Goal: Complete application form: Complete application form

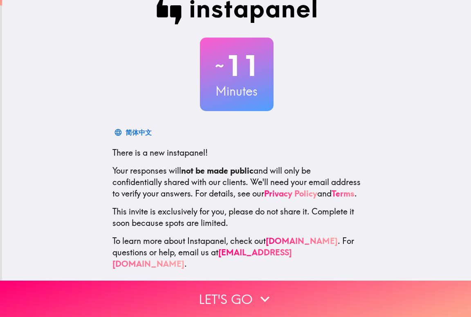
scroll to position [23, 0]
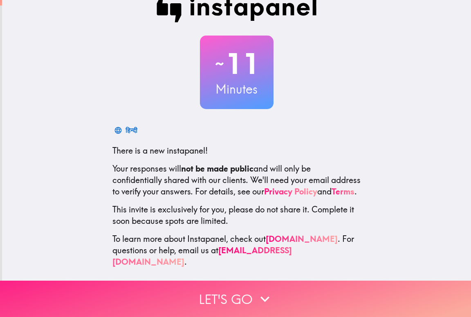
click at [220, 290] on button "Let's go" at bounding box center [235, 299] width 471 height 36
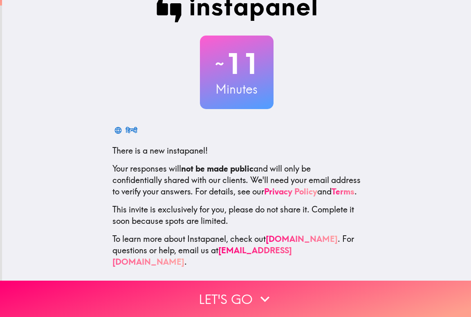
scroll to position [0, 0]
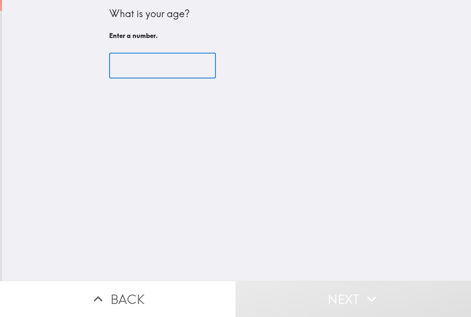
click at [151, 70] on input "number" at bounding box center [162, 65] width 107 height 25
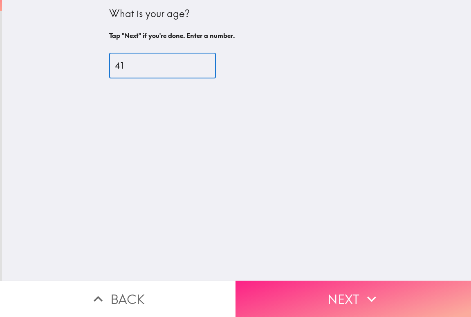
type input "41"
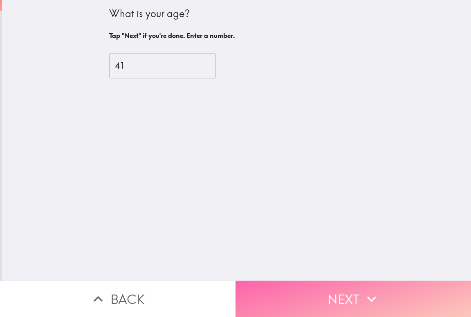
click at [295, 284] on button "Next" at bounding box center [354, 299] width 236 height 36
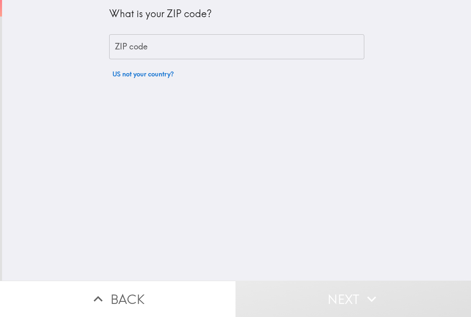
click at [158, 48] on input "ZIP code" at bounding box center [236, 46] width 255 height 25
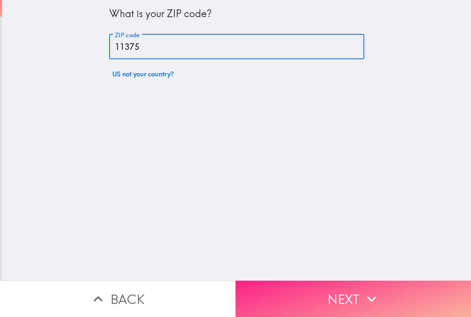
type input "11375"
click at [294, 298] on button "Next" at bounding box center [354, 299] width 236 height 36
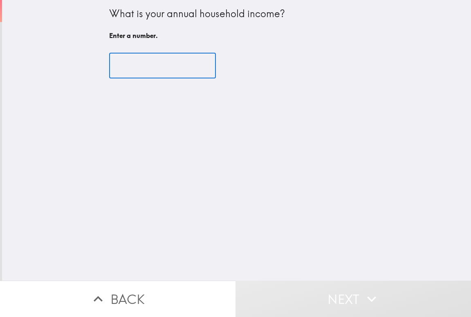
click at [151, 65] on input "number" at bounding box center [162, 65] width 107 height 25
click at [146, 64] on input "number" at bounding box center [162, 65] width 107 height 25
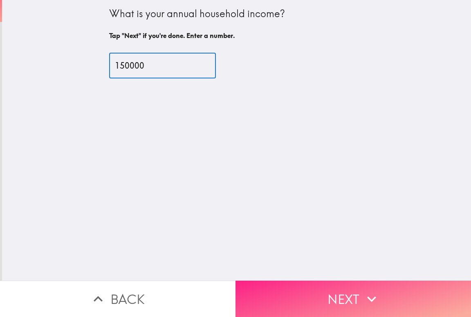
type input "150000"
click at [326, 300] on button "Next" at bounding box center [354, 299] width 236 height 36
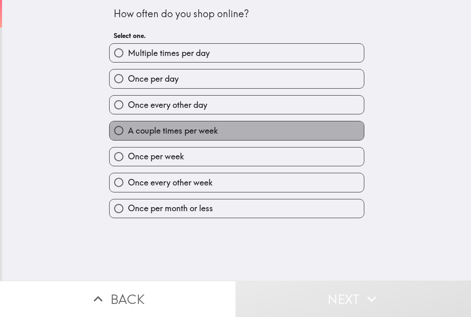
click at [219, 130] on label "A couple times per week" at bounding box center [237, 130] width 254 height 18
click at [128, 130] on input "A couple times per week" at bounding box center [119, 130] width 18 height 18
radio input "true"
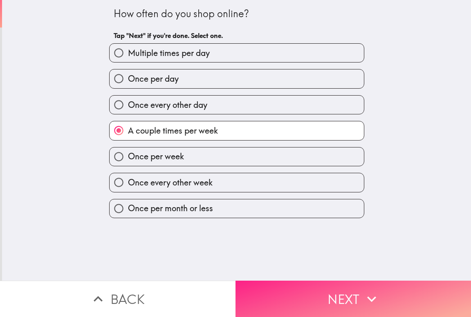
click at [294, 297] on button "Next" at bounding box center [354, 299] width 236 height 36
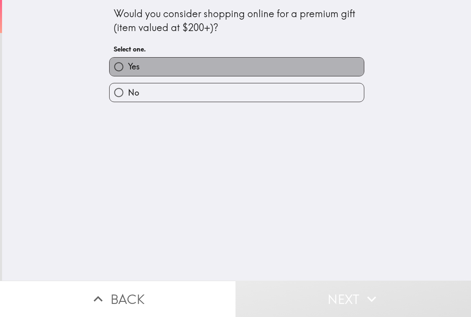
click at [182, 66] on label "Yes" at bounding box center [237, 67] width 254 height 18
click at [128, 66] on input "Yes" at bounding box center [119, 67] width 18 height 18
radio input "true"
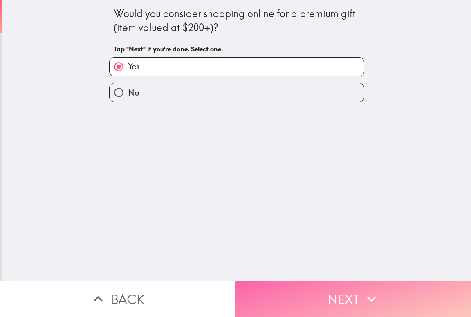
click at [295, 293] on button "Next" at bounding box center [354, 299] width 236 height 36
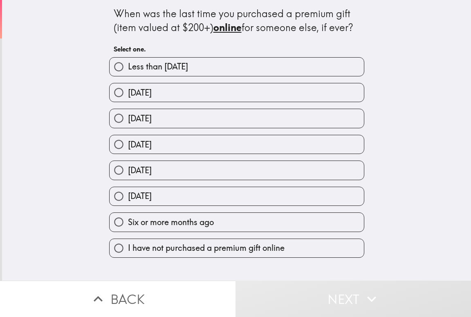
click at [121, 94] on input "[DATE]" at bounding box center [119, 92] width 18 height 18
radio input "true"
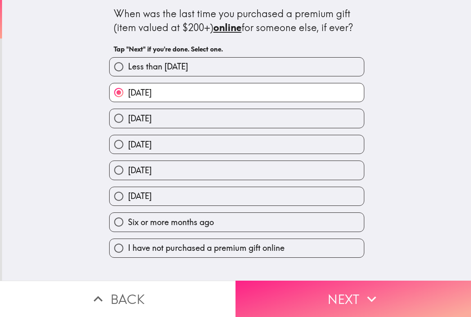
click at [281, 288] on button "Next" at bounding box center [354, 299] width 236 height 36
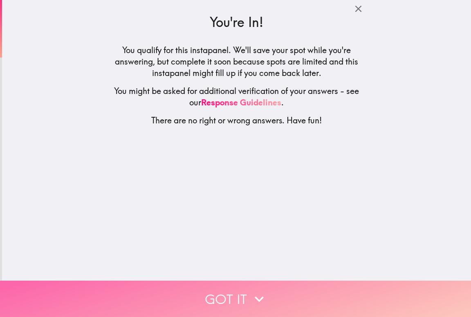
click at [239, 289] on button "Got it" at bounding box center [235, 299] width 471 height 36
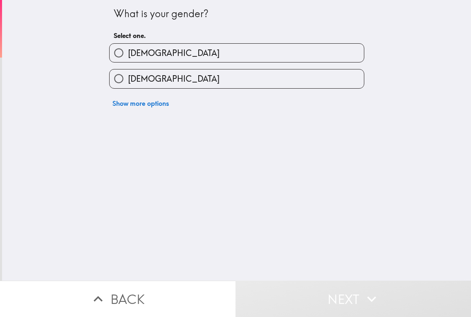
click at [155, 57] on label "[DEMOGRAPHIC_DATA]" at bounding box center [237, 53] width 254 height 18
click at [128, 57] on input "[DEMOGRAPHIC_DATA]" at bounding box center [119, 53] width 18 height 18
radio input "true"
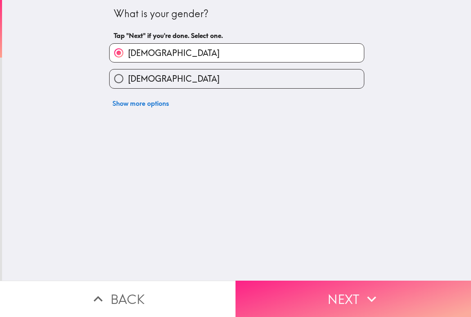
click at [282, 286] on button "Next" at bounding box center [354, 299] width 236 height 36
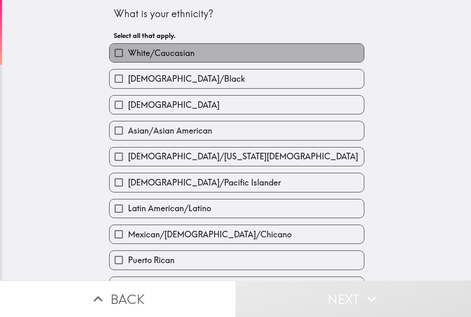
click at [151, 49] on span "White/Caucasian" at bounding box center [161, 52] width 67 height 11
click at [128, 49] on input "White/Caucasian" at bounding box center [119, 53] width 18 height 18
checkbox input "true"
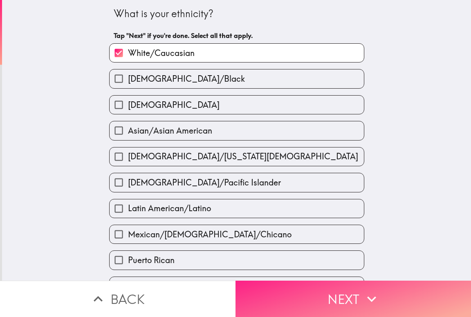
click at [271, 290] on button "Next" at bounding box center [354, 299] width 236 height 36
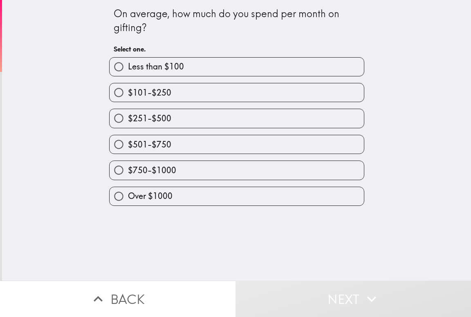
click at [171, 122] on label "$251-$500" at bounding box center [237, 118] width 254 height 18
click at [128, 122] on input "$251-$500" at bounding box center [119, 118] width 18 height 18
radio input "true"
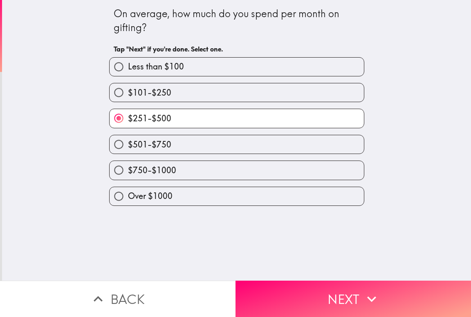
click at [180, 142] on label "$501-$750" at bounding box center [237, 144] width 254 height 18
click at [128, 142] on input "$501-$750" at bounding box center [119, 144] width 18 height 18
radio input "true"
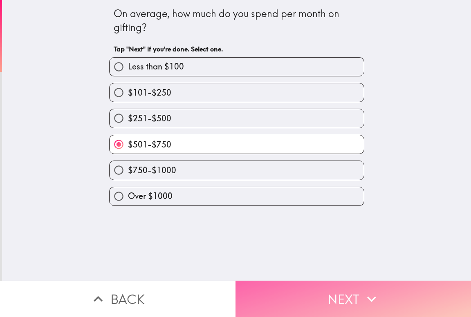
click at [276, 282] on button "Next" at bounding box center [354, 299] width 236 height 36
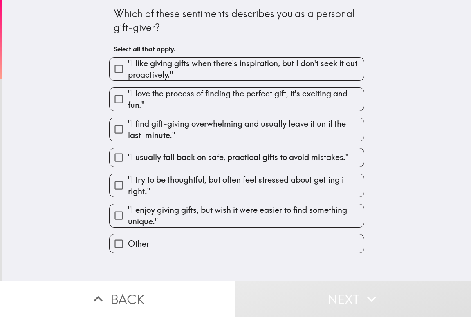
click at [218, 99] on span ""I love the process of finding the perfect gift, it's exciting and fun."" at bounding box center [246, 99] width 236 height 23
click at [128, 99] on input ""I love the process of finding the perfect gift, it's exciting and fun."" at bounding box center [119, 99] width 18 height 18
checkbox input "true"
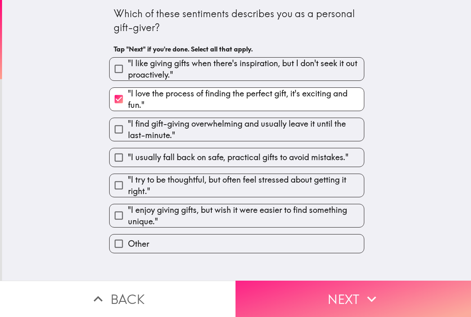
click at [316, 286] on button "Next" at bounding box center [354, 299] width 236 height 36
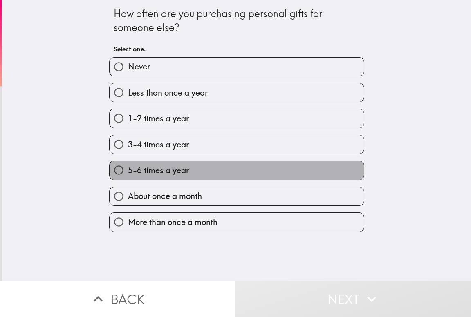
click at [178, 167] on span "5-6 times a year" at bounding box center [158, 170] width 61 height 11
click at [128, 167] on input "5-6 times a year" at bounding box center [119, 170] width 18 height 18
radio input "true"
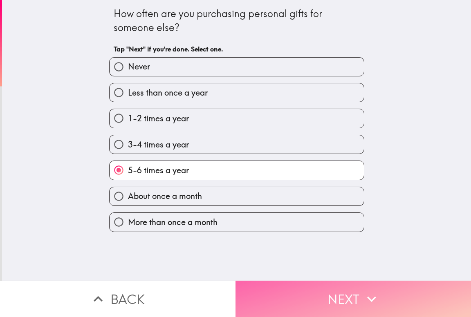
click at [282, 288] on button "Next" at bounding box center [354, 299] width 236 height 36
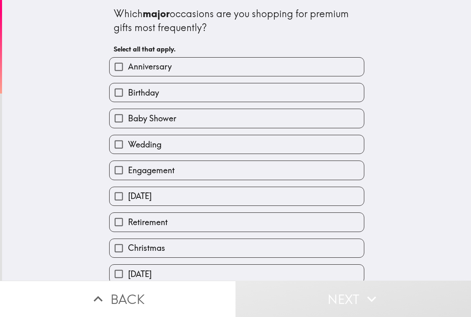
click at [209, 72] on label "Anniversary" at bounding box center [237, 67] width 254 height 18
click at [128, 72] on input "Anniversary" at bounding box center [119, 67] width 18 height 18
checkbox input "true"
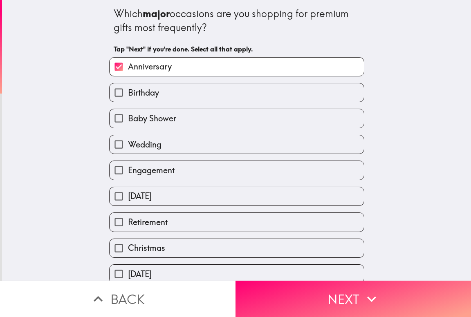
click at [191, 89] on label "Birthday" at bounding box center [237, 92] width 254 height 18
click at [128, 89] on input "Birthday" at bounding box center [119, 92] width 18 height 18
checkbox input "true"
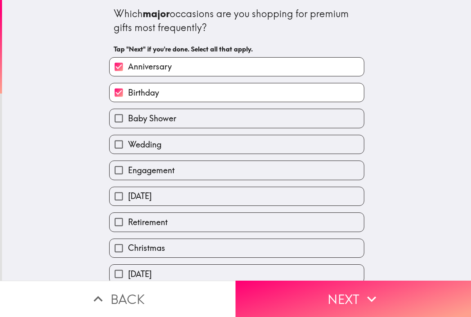
click at [158, 147] on label "Wedding" at bounding box center [237, 144] width 254 height 18
click at [128, 147] on input "Wedding" at bounding box center [119, 144] width 18 height 18
checkbox input "true"
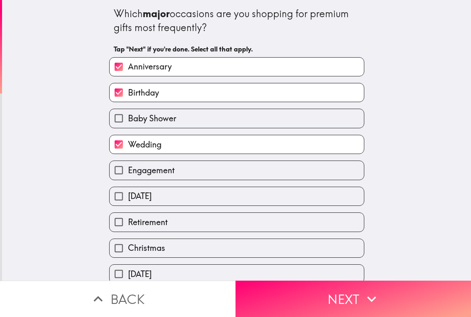
scroll to position [41, 0]
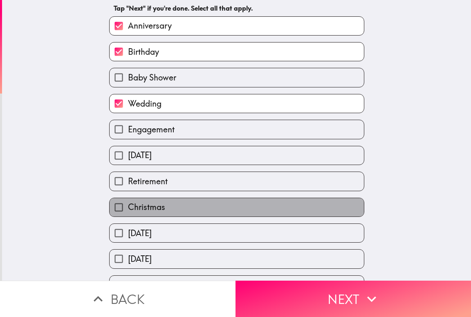
click at [157, 211] on span "Christmas" at bounding box center [146, 207] width 37 height 11
click at [128, 211] on input "Christmas" at bounding box center [119, 207] width 18 height 18
checkbox input "true"
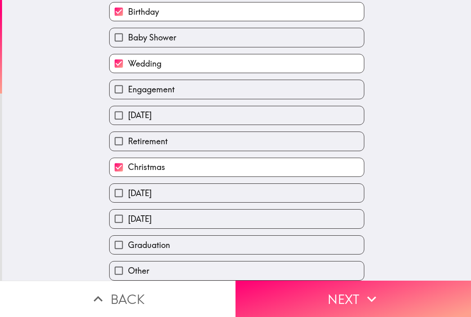
scroll to position [87, 0]
click at [152, 188] on span "[DATE]" at bounding box center [140, 193] width 24 height 11
click at [128, 187] on input "[DATE]" at bounding box center [119, 193] width 18 height 18
checkbox input "true"
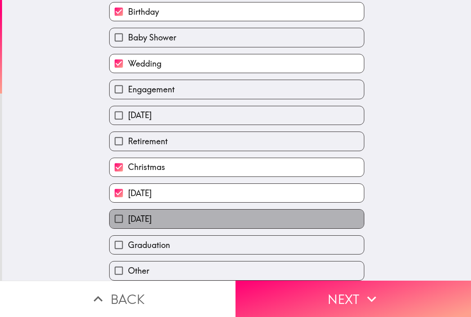
click at [139, 214] on span "[DATE]" at bounding box center [140, 219] width 24 height 11
click at [128, 210] on input "[DATE]" at bounding box center [119, 219] width 18 height 18
checkbox input "true"
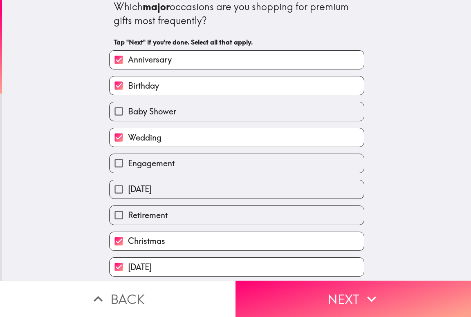
scroll to position [5, 0]
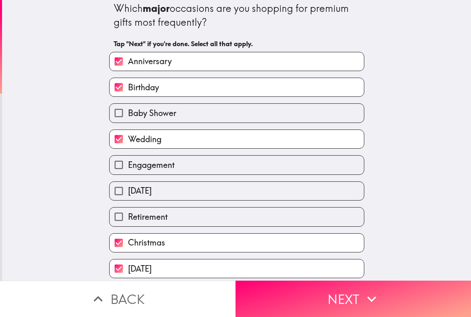
click at [216, 198] on label "[DATE]" at bounding box center [237, 191] width 254 height 18
click at [128, 198] on input "[DATE]" at bounding box center [119, 191] width 18 height 18
checkbox input "true"
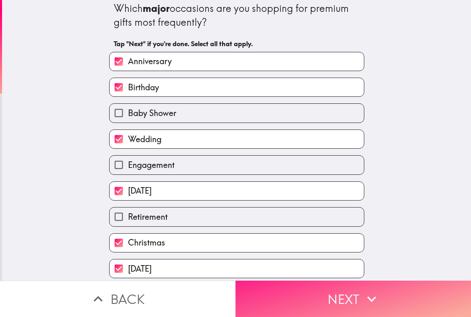
click at [288, 290] on button "Next" at bounding box center [354, 299] width 236 height 36
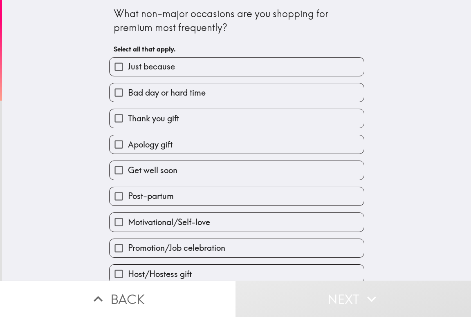
click at [180, 118] on label "Thank you gift" at bounding box center [237, 118] width 254 height 18
click at [128, 118] on input "Thank you gift" at bounding box center [119, 118] width 18 height 18
checkbox input "true"
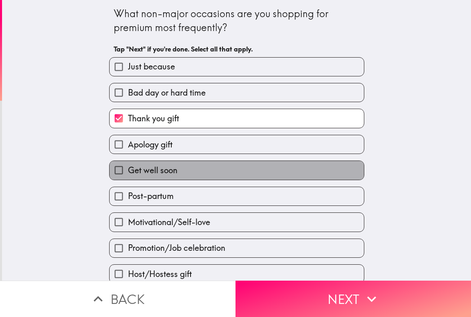
click at [158, 168] on span "Get well soon" at bounding box center [152, 170] width 49 height 11
click at [128, 168] on input "Get well soon" at bounding box center [119, 170] width 18 height 18
checkbox input "true"
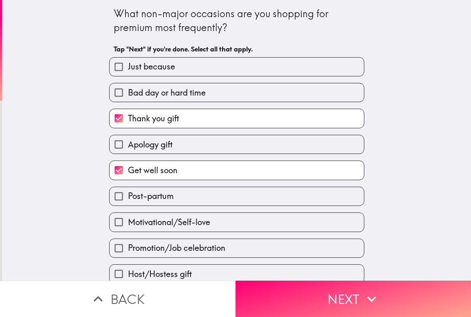
scroll to position [41, 0]
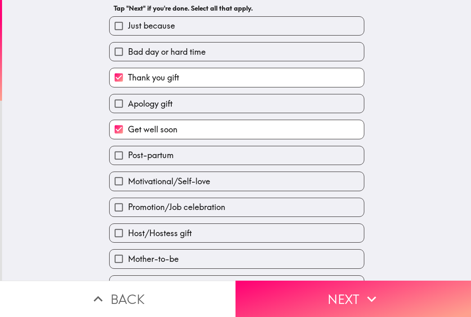
click at [160, 208] on span "Promotion/Job celebration" at bounding box center [176, 207] width 97 height 11
click at [128, 208] on input "Promotion/Job celebration" at bounding box center [119, 207] width 18 height 18
checkbox input "true"
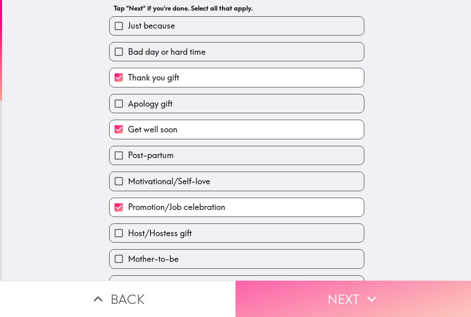
click at [277, 292] on button "Next" at bounding box center [354, 299] width 236 height 36
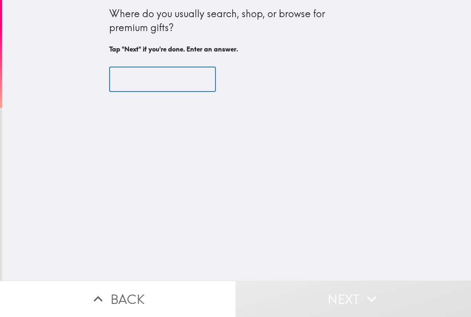
click at [161, 79] on input "text" at bounding box center [162, 79] width 107 height 25
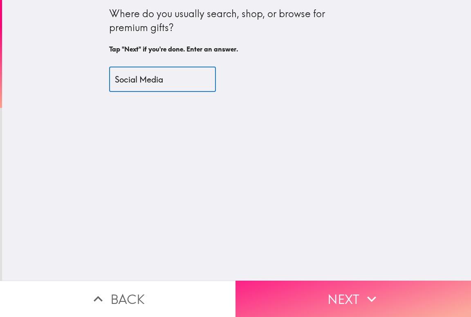
type input "Social Media"
click at [313, 292] on button "Next" at bounding box center [354, 299] width 236 height 36
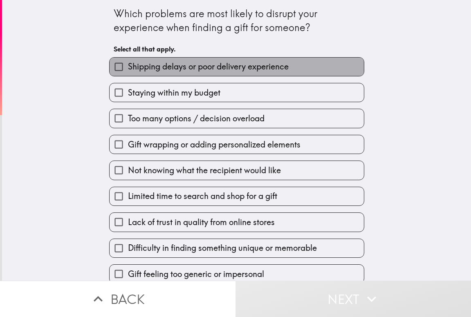
click at [178, 72] on span "Shipping delays or poor delivery experience" at bounding box center [208, 66] width 161 height 11
click at [128, 72] on input "Shipping delays or poor delivery experience" at bounding box center [119, 67] width 18 height 18
checkbox input "true"
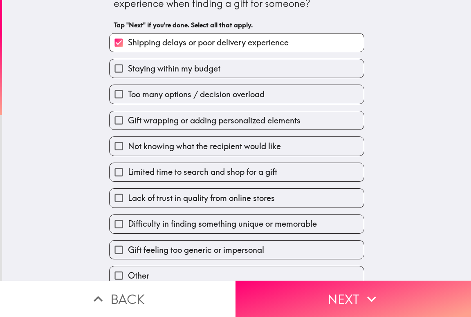
scroll to position [35, 0]
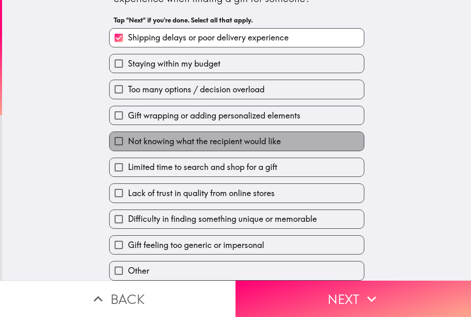
click at [177, 137] on span "Not knowing what the recipient would like" at bounding box center [204, 141] width 153 height 11
click at [128, 137] on input "Not knowing what the recipient would like" at bounding box center [119, 141] width 18 height 18
checkbox input "true"
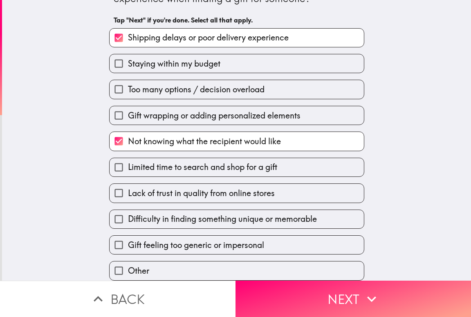
click at [205, 191] on span "Lack of trust in quality from online stores" at bounding box center [201, 193] width 147 height 11
click at [128, 191] on input "Lack of trust in quality from online stores" at bounding box center [119, 193] width 18 height 18
checkbox input "true"
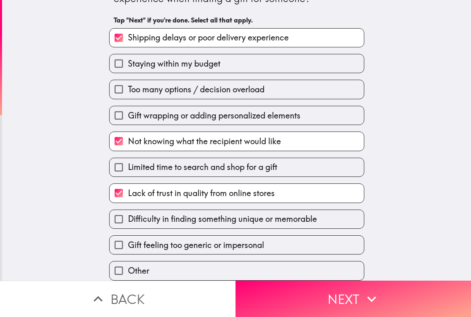
click at [186, 217] on span "Difficulty in finding something unique or memorable" at bounding box center [222, 219] width 189 height 11
click at [128, 217] on input "Difficulty in finding something unique or memorable" at bounding box center [119, 219] width 18 height 18
checkbox input "true"
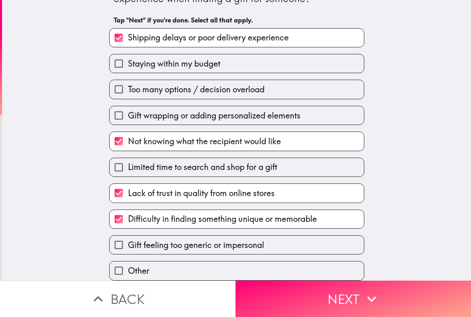
click at [173, 58] on span "Staying within my budget" at bounding box center [174, 63] width 92 height 11
click at [128, 57] on input "Staying within my budget" at bounding box center [119, 63] width 18 height 18
checkbox input "true"
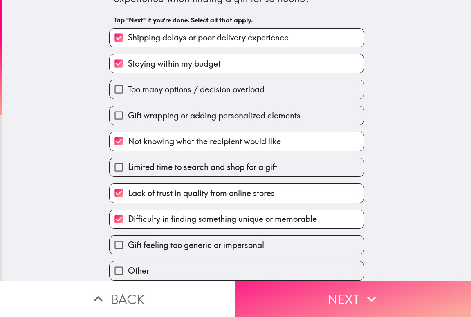
click at [325, 290] on button "Next" at bounding box center [354, 299] width 236 height 36
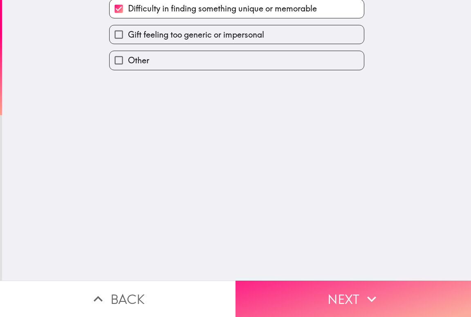
scroll to position [0, 0]
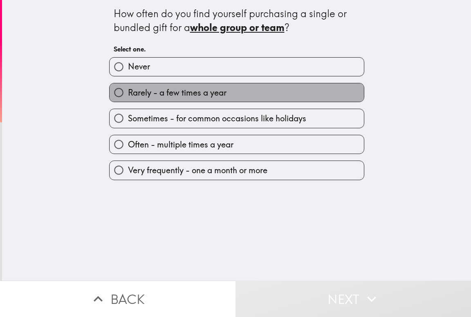
click at [193, 97] on span "Rarely - a few times a year" at bounding box center [177, 92] width 99 height 11
click at [128, 97] on input "Rarely - a few times a year" at bounding box center [119, 92] width 18 height 18
radio input "true"
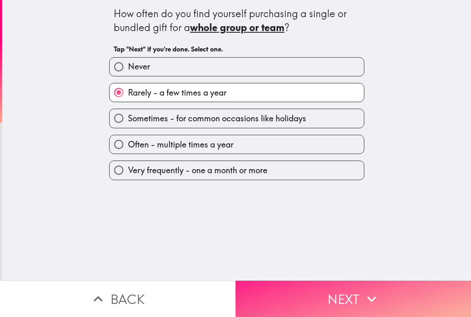
click at [283, 290] on button "Next" at bounding box center [354, 299] width 236 height 36
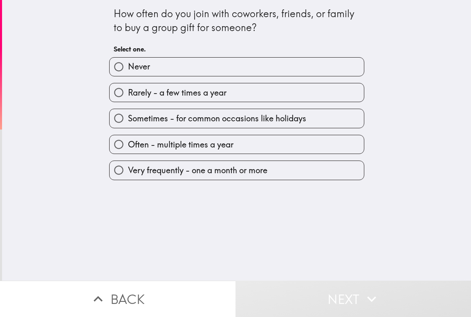
click at [220, 93] on span "Rarely - a few times a year" at bounding box center [177, 92] width 99 height 11
click at [128, 93] on input "Rarely - a few times a year" at bounding box center [119, 92] width 18 height 18
radio input "true"
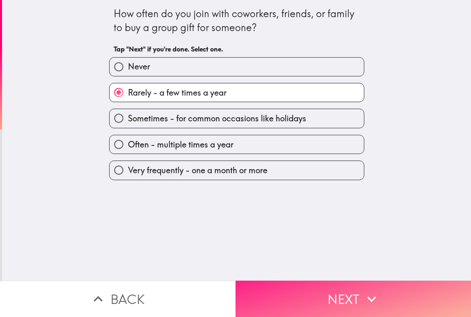
click at [335, 290] on button "Next" at bounding box center [354, 299] width 236 height 36
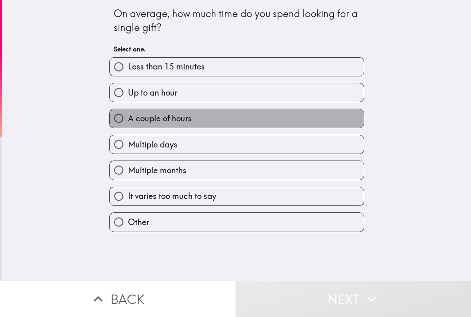
click at [178, 121] on span "A couple of hours" at bounding box center [160, 118] width 64 height 11
click at [128, 121] on input "A couple of hours" at bounding box center [119, 118] width 18 height 18
radio input "true"
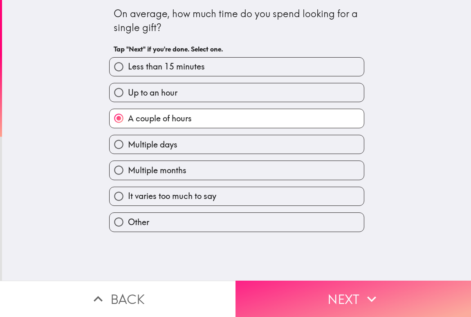
click at [306, 297] on button "Next" at bounding box center [354, 299] width 236 height 36
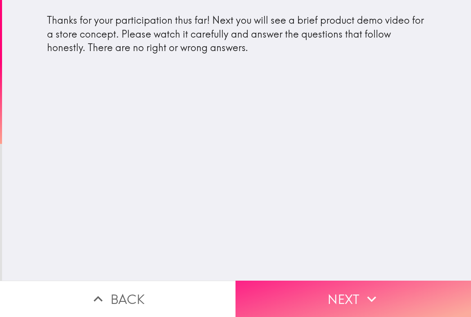
click at [312, 292] on button "Next" at bounding box center [354, 299] width 236 height 36
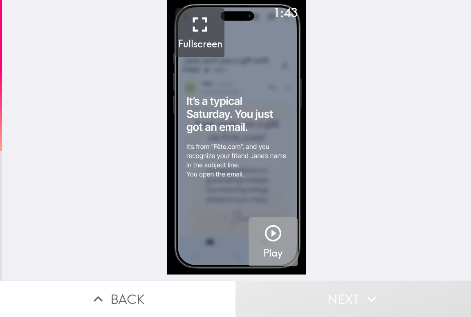
click at [263, 234] on icon "button" at bounding box center [273, 234] width 20 height 20
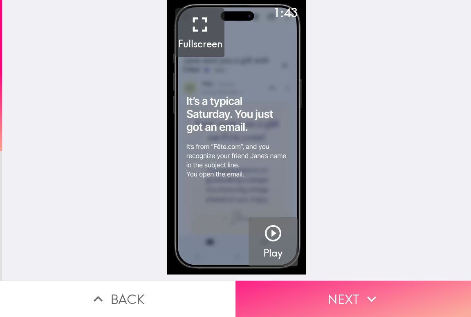
click at [364, 294] on icon "button" at bounding box center [372, 299] width 18 height 18
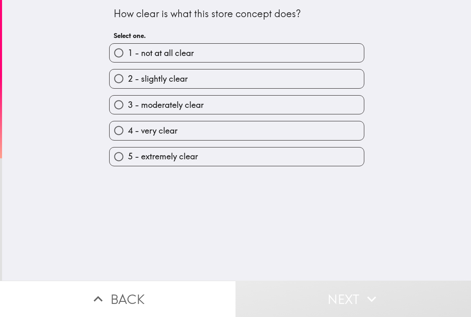
click at [188, 159] on span "5 - extremely clear" at bounding box center [163, 156] width 70 height 11
click at [128, 159] on input "5 - extremely clear" at bounding box center [119, 157] width 18 height 18
radio input "true"
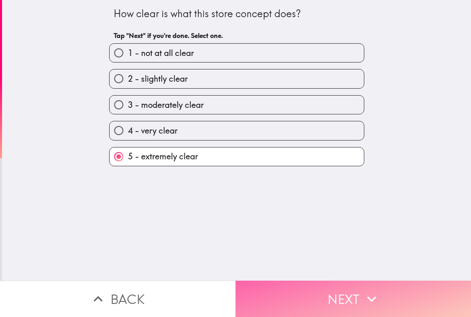
click at [311, 290] on button "Next" at bounding box center [354, 299] width 236 height 36
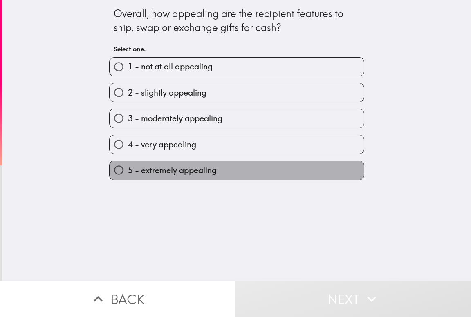
click at [176, 171] on span "5 - extremely appealing" at bounding box center [172, 170] width 89 height 11
click at [128, 171] on input "5 - extremely appealing" at bounding box center [119, 170] width 18 height 18
radio input "true"
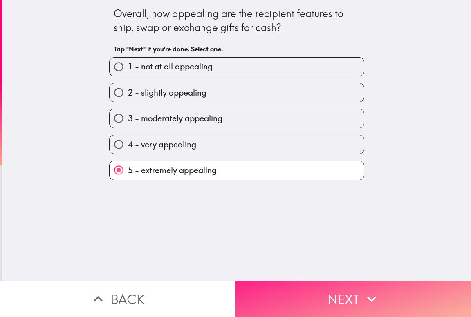
click at [297, 292] on button "Next" at bounding box center [354, 299] width 236 height 36
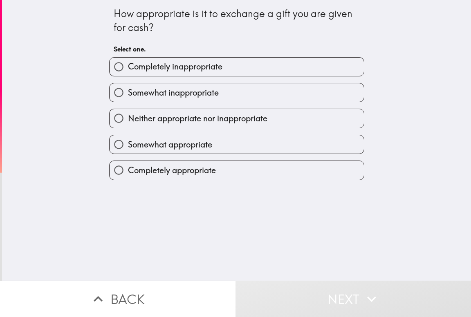
click at [165, 148] on span "Somewhat appropriate" at bounding box center [170, 144] width 84 height 11
click at [128, 148] on input "Somewhat appropriate" at bounding box center [119, 144] width 18 height 18
radio input "true"
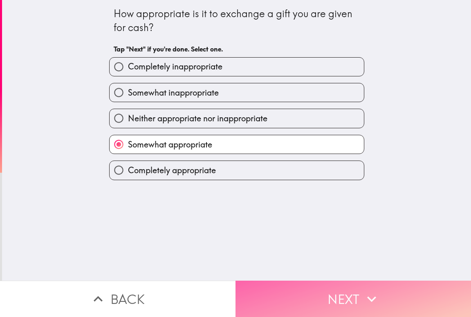
click at [304, 301] on button "Next" at bounding box center [354, 299] width 236 height 36
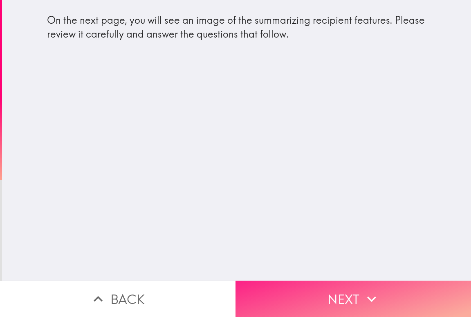
click at [310, 296] on button "Next" at bounding box center [354, 299] width 236 height 36
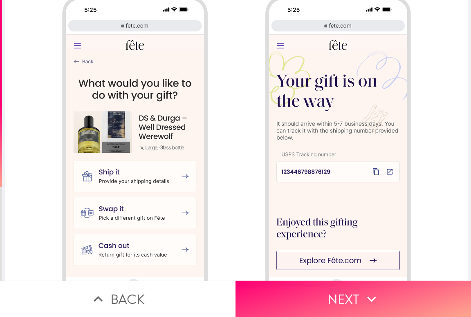
scroll to position [651, 0]
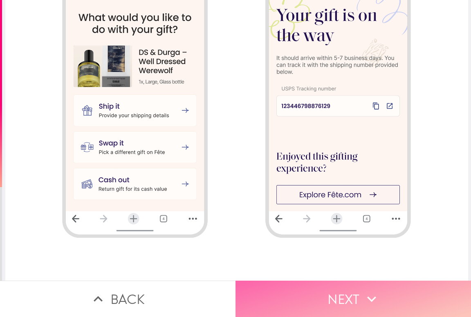
click at [346, 293] on button "Next" at bounding box center [354, 299] width 236 height 36
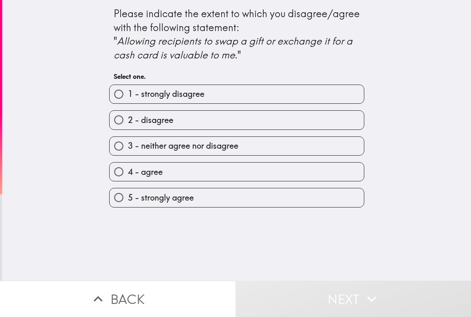
click at [162, 172] on label "4 - agree" at bounding box center [237, 172] width 254 height 18
click at [128, 172] on input "4 - agree" at bounding box center [119, 172] width 18 height 18
radio input "true"
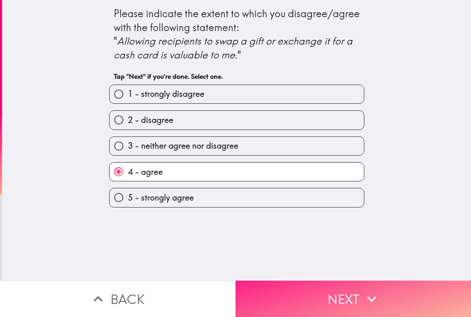
click at [291, 293] on button "Next" at bounding box center [354, 299] width 236 height 36
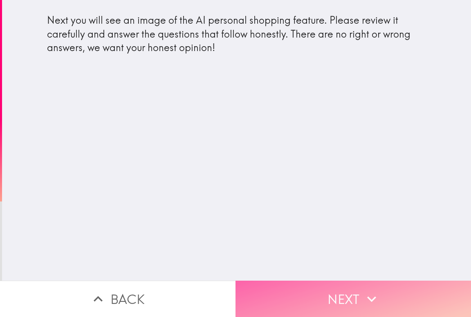
click at [337, 310] on button "Next" at bounding box center [354, 299] width 236 height 36
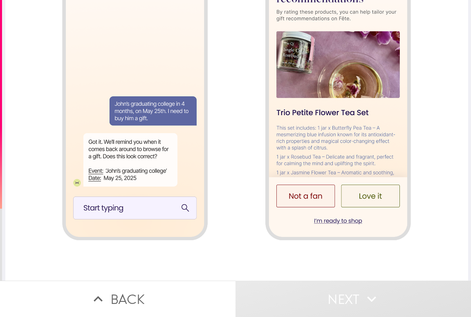
scroll to position [651, 0]
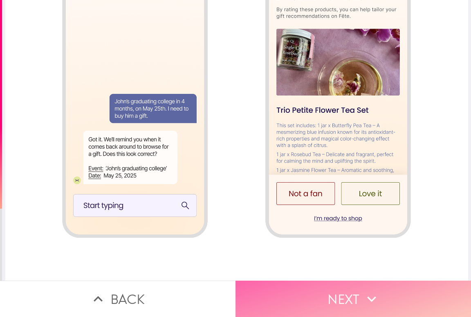
click at [340, 298] on button "Next" at bounding box center [354, 299] width 236 height 36
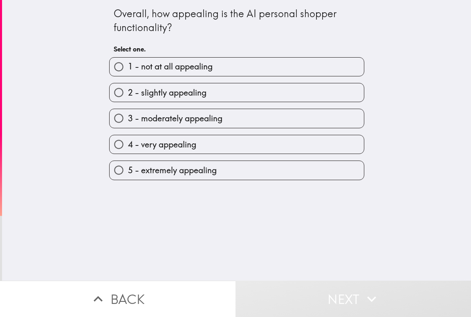
click at [164, 144] on span "4 - very appealing" at bounding box center [162, 144] width 68 height 11
click at [128, 144] on input "4 - very appealing" at bounding box center [119, 144] width 18 height 18
radio input "true"
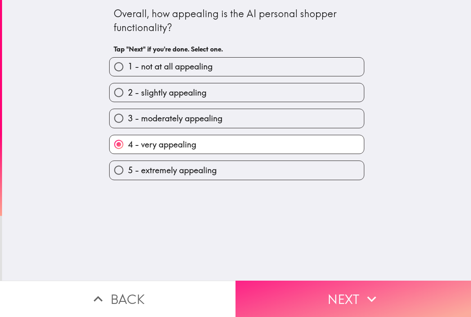
click at [338, 298] on button "Next" at bounding box center [354, 299] width 236 height 36
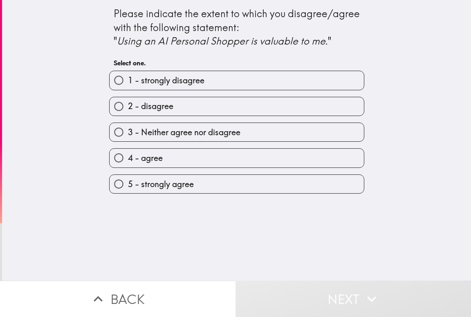
click at [204, 160] on label "4 - agree" at bounding box center [237, 158] width 254 height 18
click at [128, 160] on input "4 - agree" at bounding box center [119, 158] width 18 height 18
radio input "true"
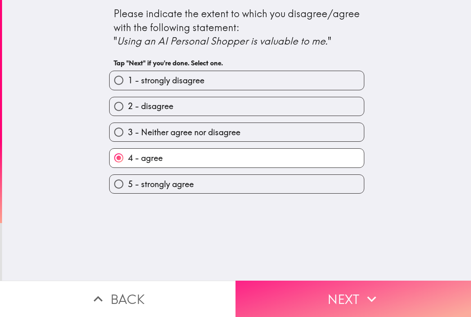
click at [319, 300] on button "Next" at bounding box center [354, 299] width 236 height 36
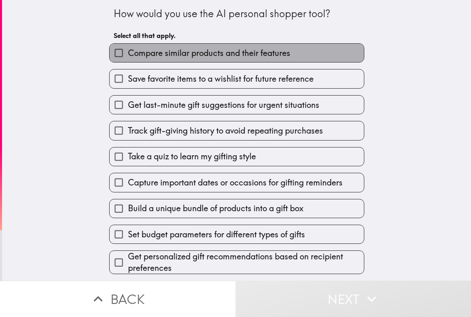
click at [207, 57] on span "Compare similar products and their features" at bounding box center [209, 52] width 162 height 11
click at [128, 57] on input "Compare similar products and their features" at bounding box center [119, 53] width 18 height 18
checkbox input "true"
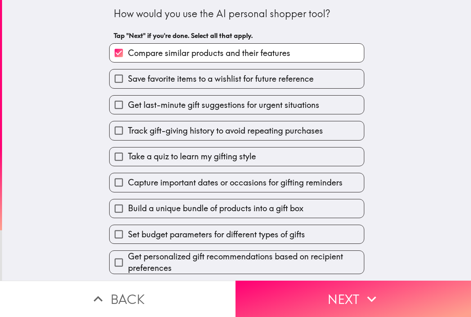
click at [232, 110] on span "Get last-minute gift suggestions for urgent situations" at bounding box center [223, 104] width 191 height 11
click at [128, 110] on input "Get last-minute gift suggestions for urgent situations" at bounding box center [119, 105] width 18 height 18
checkbox input "true"
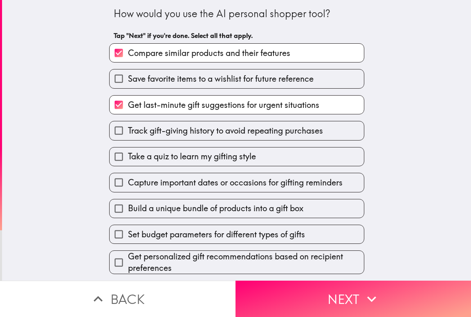
scroll to position [41, 0]
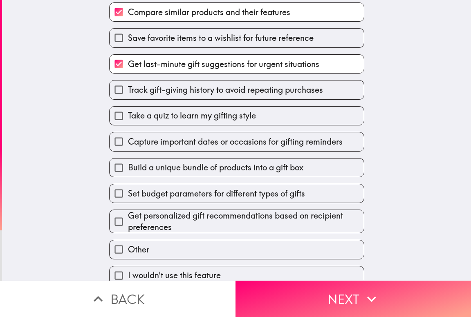
click at [227, 92] on span "Track gift-giving history to avoid repeating purchases" at bounding box center [225, 89] width 195 height 11
click at [128, 92] on input "Track gift-giving history to avoid repeating purchases" at bounding box center [119, 90] width 18 height 18
checkbox input "true"
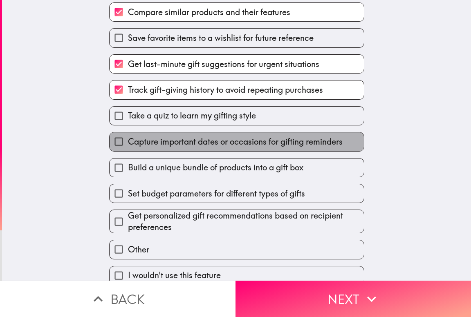
click at [200, 144] on span "Capture important dates or occasions for gifting reminders" at bounding box center [235, 141] width 215 height 11
click at [128, 144] on input "Capture important dates or occasions for gifting reminders" at bounding box center [119, 142] width 18 height 18
checkbox input "true"
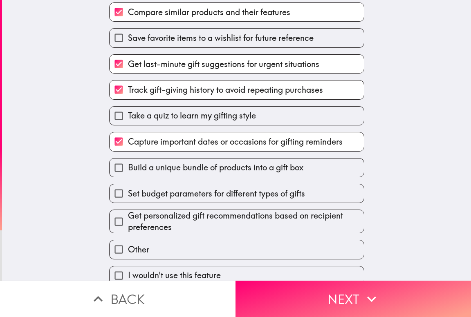
scroll to position [52, 0]
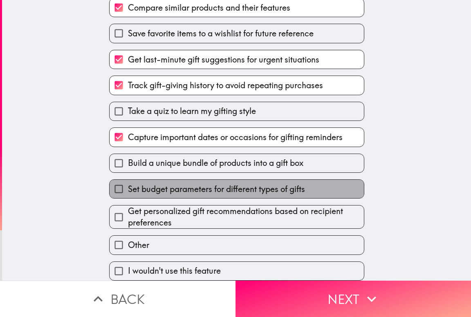
click at [234, 186] on span "Set budget parameters for different types of gifts" at bounding box center [216, 189] width 177 height 11
click at [128, 186] on input "Set budget parameters for different types of gifts" at bounding box center [119, 189] width 18 height 18
checkbox input "true"
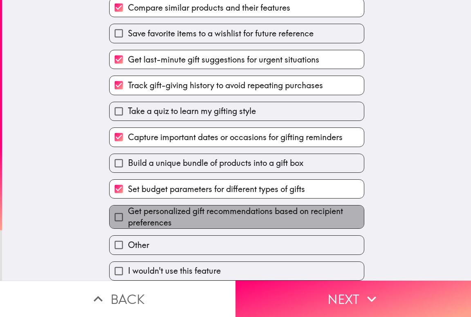
click at [207, 212] on span "Get personalized gift recommendations based on recipient preferences" at bounding box center [246, 217] width 236 height 23
click at [128, 212] on input "Get personalized gift recommendations based on recipient preferences" at bounding box center [119, 217] width 18 height 18
checkbox input "true"
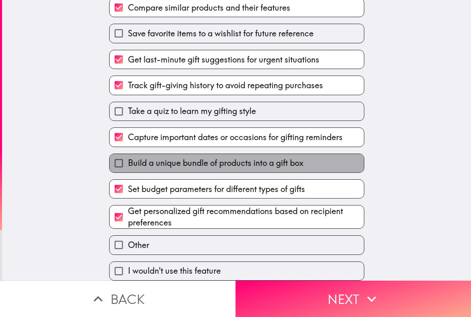
click at [226, 157] on span "Build a unique bundle of products into a gift box" at bounding box center [215, 162] width 175 height 11
click at [128, 155] on input "Build a unique bundle of products into a gift box" at bounding box center [119, 163] width 18 height 18
checkbox input "true"
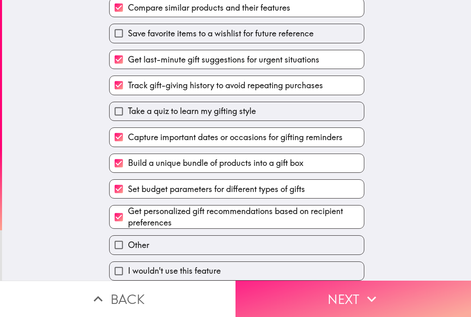
click at [313, 291] on button "Next" at bounding box center [354, 299] width 236 height 36
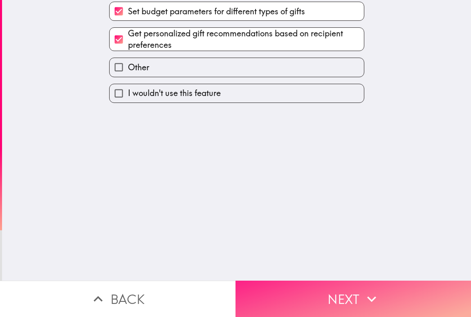
scroll to position [0, 0]
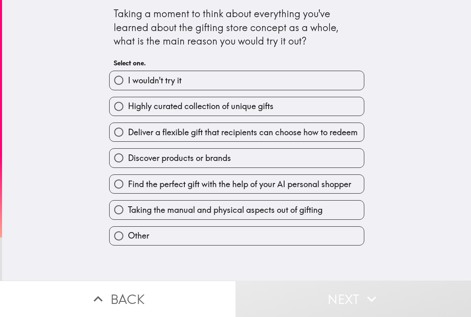
click at [166, 135] on span "Deliver a flexible gift that recipients can choose how to redeem" at bounding box center [243, 132] width 230 height 11
click at [128, 135] on input "Deliver a flexible gift that recipients can choose how to redeem" at bounding box center [119, 132] width 18 height 18
radio input "true"
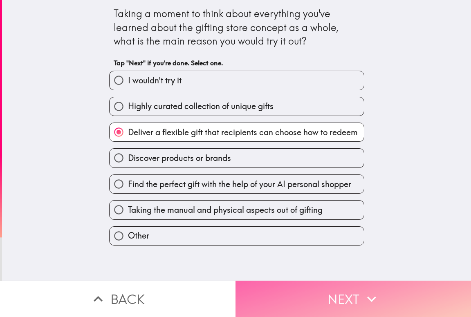
click at [330, 288] on button "Next" at bounding box center [354, 299] width 236 height 36
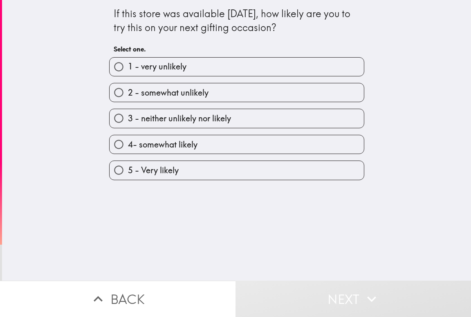
click at [173, 172] on span "5 - Very likely" at bounding box center [153, 170] width 51 height 11
click at [128, 172] on input "5 - Very likely" at bounding box center [119, 170] width 18 height 18
radio input "true"
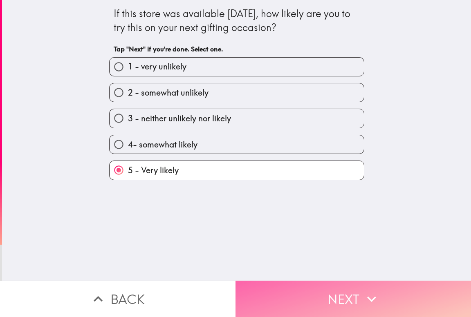
click at [317, 304] on button "Next" at bounding box center [354, 299] width 236 height 36
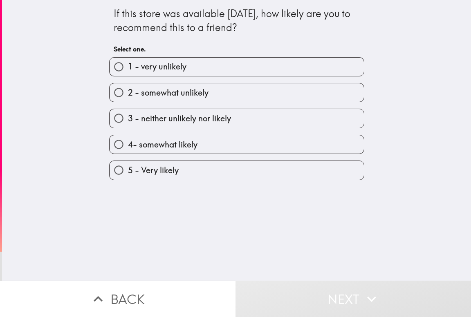
click at [179, 170] on label "5 - Very likely" at bounding box center [237, 170] width 254 height 18
click at [128, 170] on input "5 - Very likely" at bounding box center [119, 170] width 18 height 18
radio input "true"
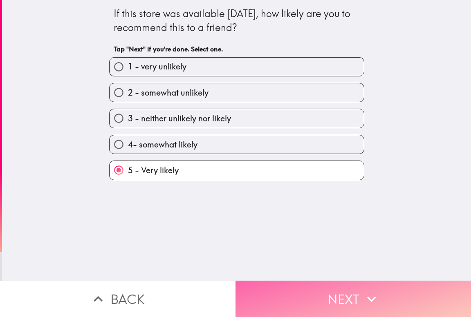
click at [327, 287] on button "Next" at bounding box center [354, 299] width 236 height 36
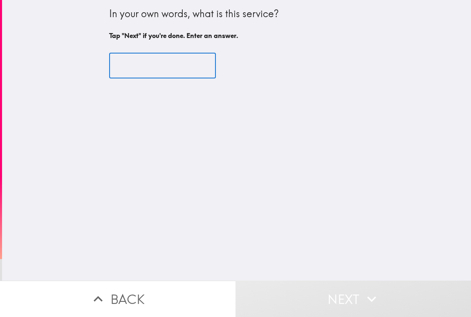
click at [141, 64] on input "text" at bounding box center [162, 65] width 107 height 25
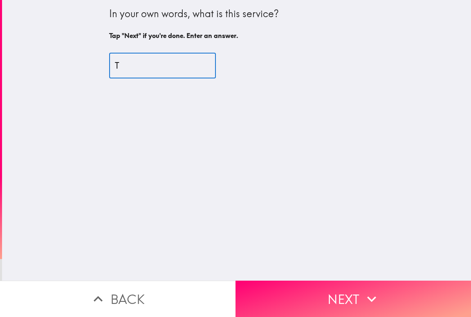
type input "T"
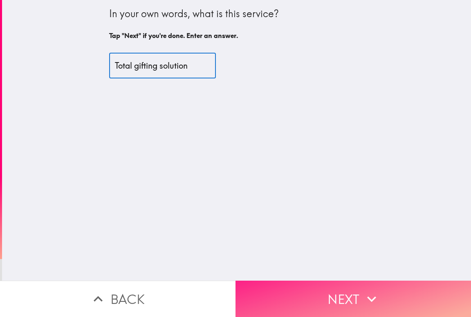
type input "Total gifting solution"
click at [306, 304] on button "Next" at bounding box center [354, 299] width 236 height 36
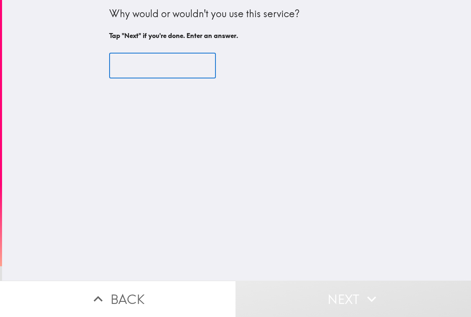
click at [149, 64] on input "text" at bounding box center [162, 65] width 107 height 25
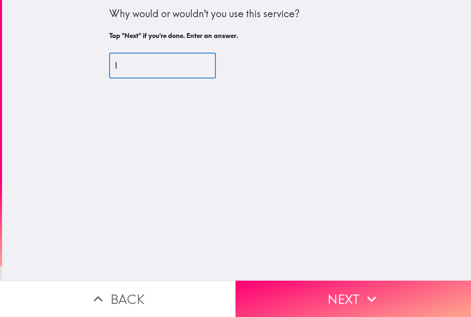
type input "I"
click at [128, 67] on input "Because of choosing fexibility i will use this" at bounding box center [162, 65] width 107 height 25
click at [121, 67] on input "Because of choosing fexibility i will use this" at bounding box center [162, 65] width 107 height 25
type input "Because of choosing flexibility i will use this"
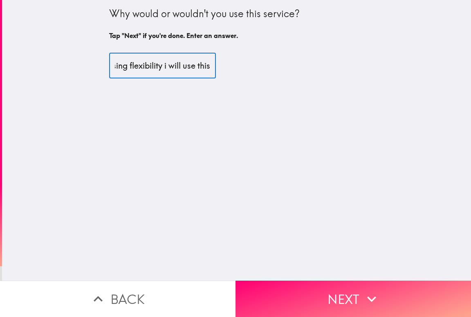
click at [260, 105] on div "Why would or wouldn't you use this service? Tap "Next" if you're done. Enter an…" at bounding box center [236, 140] width 469 height 281
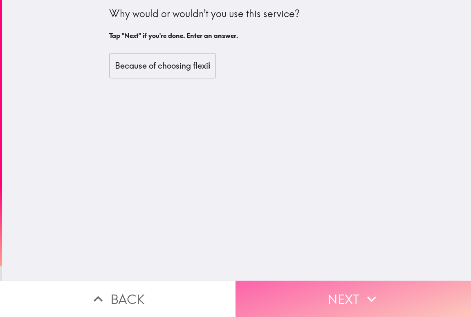
click at [327, 291] on button "Next" at bounding box center [354, 299] width 236 height 36
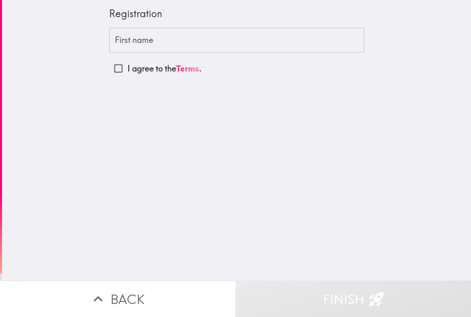
click at [169, 45] on input "First name" at bounding box center [236, 40] width 255 height 25
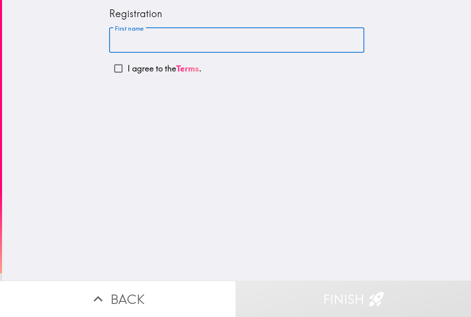
click at [169, 45] on input "First name" at bounding box center [236, 40] width 255 height 25
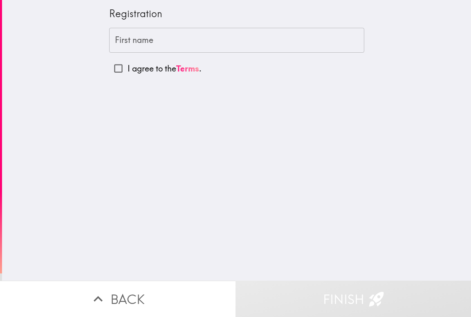
click at [178, 39] on input "First name" at bounding box center [236, 40] width 255 height 25
click at [180, 53] on div "First name [PERSON_NAME] First name I agree to the Terms ." at bounding box center [236, 53] width 255 height 50
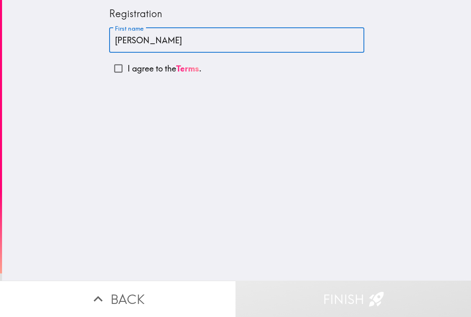
click at [182, 48] on input "[PERSON_NAME]" at bounding box center [236, 40] width 255 height 25
type input "[PERSON_NAME]"
click at [114, 71] on input "I agree to the Terms ." at bounding box center [118, 68] width 18 height 18
checkbox input "true"
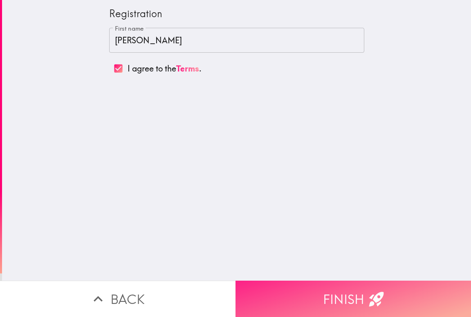
click at [316, 287] on button "Finish" at bounding box center [354, 299] width 236 height 36
